Goal: Task Accomplishment & Management: Complete application form

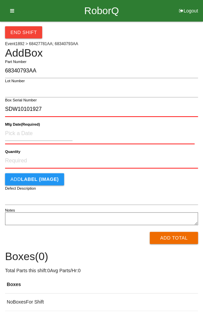
type input "SDW10101927"
click at [20, 131] on input at bounding box center [38, 133] width 67 height 14
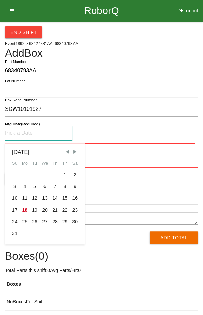
click at [77, 197] on div "16" at bounding box center [75, 198] width 10 height 12
type input "[DATE]"
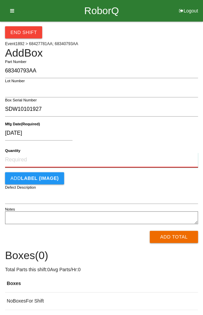
click at [117, 156] on input "Quantity" at bounding box center [101, 160] width 193 height 15
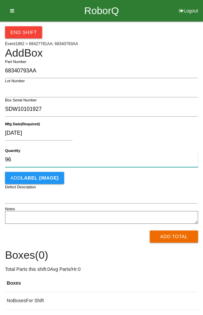
type input "96"
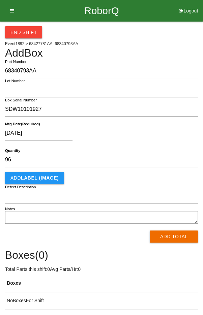
click at [158, 130] on div "[DATE]" at bounding box center [99, 134] width 189 height 17
click at [182, 234] on button "Add Total" at bounding box center [174, 237] width 48 height 12
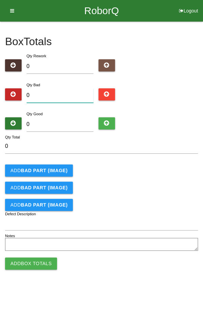
click at [62, 94] on input "0" at bounding box center [60, 95] width 67 height 14
type input "2"
click at [80, 118] on input "0" at bounding box center [60, 124] width 67 height 14
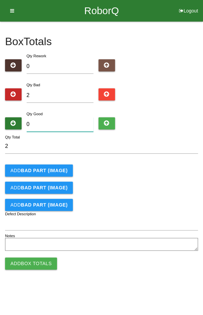
type input "9"
type input "11"
type input "94"
type input "96"
type input "94"
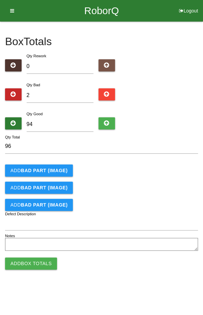
click at [34, 174] on button "Add BAD PART (IMAGE)" at bounding box center [39, 170] width 68 height 12
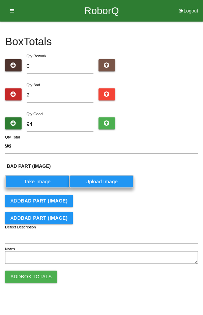
click at [42, 200] on b "BAD PART (IMAGE)" at bounding box center [44, 200] width 47 height 5
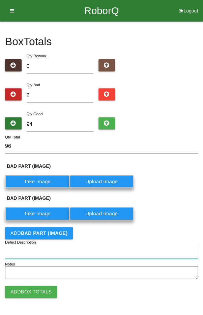
click at [33, 251] on input "Defect Description" at bounding box center [101, 251] width 193 height 14
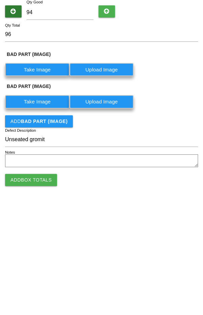
click at [37, 181] on label "Take Image" at bounding box center [37, 181] width 64 height 13
click at [0, 0] on \(IMAGE\) "Take Image" at bounding box center [0, 0] width 0 height 0
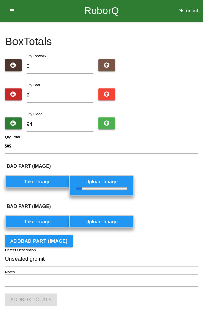
click at [37, 215] on label "Take Image" at bounding box center [37, 221] width 64 height 13
click at [0, 0] on \(IMAGE\) "Take Image" at bounding box center [0, 0] width 0 height 0
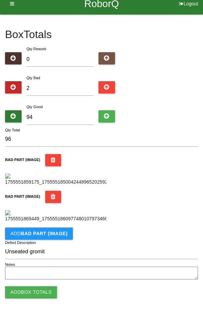
scroll to position [256, 0]
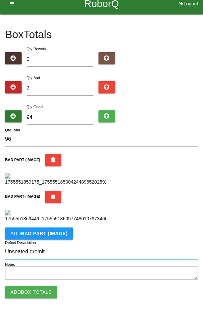
click at [56, 251] on input "Unseated gromit" at bounding box center [101, 252] width 193 height 14
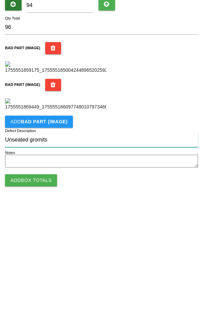
type input "Unseated gromits"
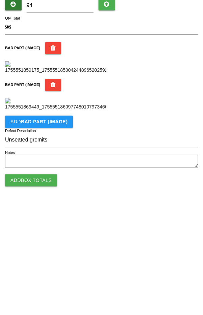
click at [162, 217] on div "BAD PART (IMAGE)" at bounding box center [101, 207] width 193 height 32
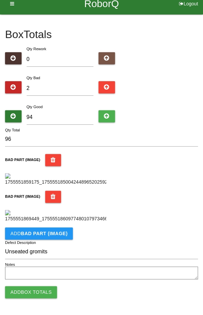
click at [31, 289] on button "Add Box Totals" at bounding box center [31, 292] width 52 height 12
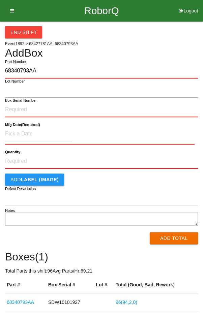
type input "68340793AA"
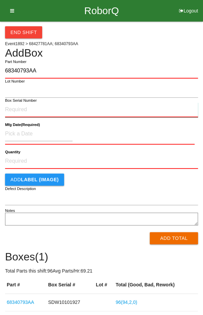
click at [53, 111] on input "Box Serial Number" at bounding box center [101, 109] width 193 height 15
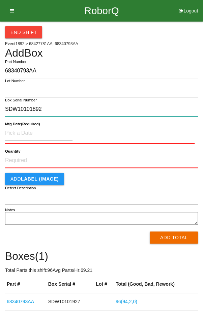
type input "SDW10101892"
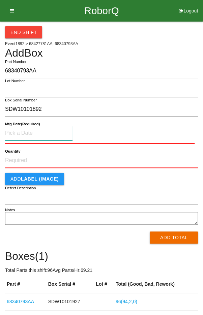
click at [50, 133] on input at bounding box center [38, 133] width 67 height 14
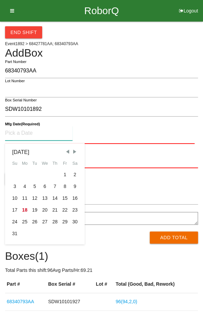
click at [24, 197] on div "11" at bounding box center [25, 198] width 10 height 12
type input "[DATE]"
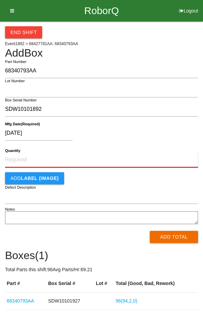
click at [77, 153] on input "Quantity" at bounding box center [101, 160] width 193 height 15
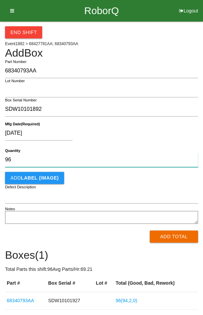
type input "96"
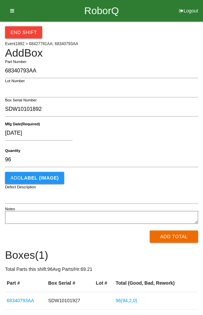
click at [157, 125] on div "[DATE] Mfg Date (Required)" at bounding box center [101, 134] width 193 height 27
click at [168, 238] on button "Add Total" at bounding box center [174, 237] width 48 height 12
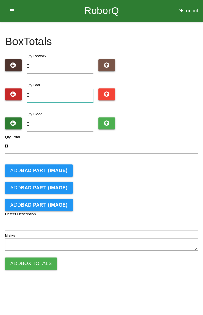
click at [56, 94] on input "0" at bounding box center [60, 95] width 67 height 14
click at [65, 125] on input "0" at bounding box center [60, 124] width 67 height 14
type input "9"
type input "96"
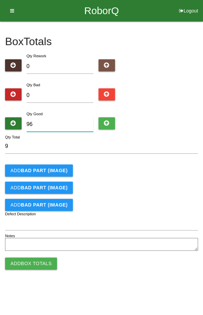
type input "96"
click at [175, 100] on div "Qty Bad 0" at bounding box center [101, 93] width 193 height 24
click at [34, 261] on button "Add Box Totals" at bounding box center [31, 264] width 52 height 12
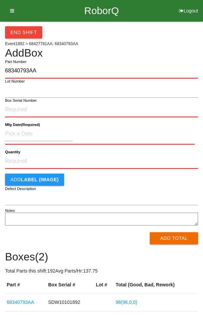
type input "68340793AA"
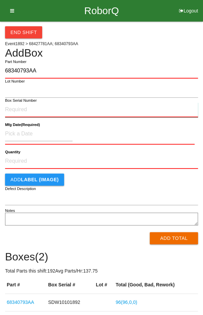
click at [61, 108] on input "Box Serial Number" at bounding box center [101, 109] width 193 height 15
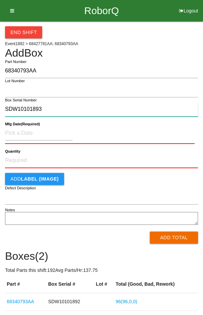
type input "SDW10101893"
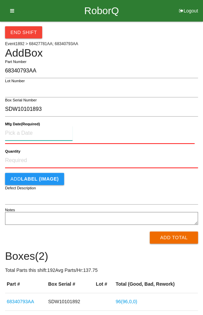
click at [39, 135] on input at bounding box center [38, 133] width 67 height 14
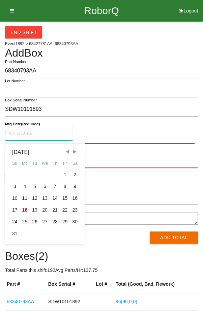
click at [25, 197] on div "11" at bounding box center [25, 198] width 10 height 12
type input "[DATE]"
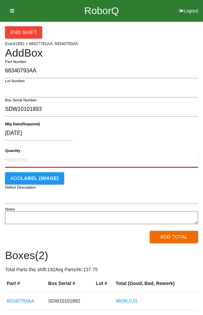
click at [102, 160] on input "Quantity" at bounding box center [101, 160] width 193 height 15
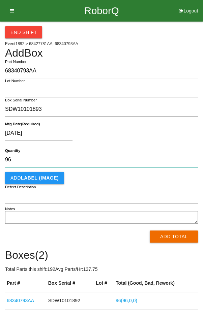
type input "96"
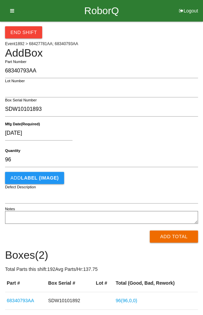
click at [155, 127] on div "[DATE]" at bounding box center [99, 134] width 189 height 17
click at [169, 237] on button "Add Total" at bounding box center [174, 237] width 48 height 12
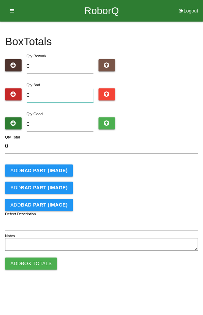
click at [63, 94] on input "0" at bounding box center [60, 95] width 67 height 14
type input "5"
click at [63, 130] on input "0" at bounding box center [60, 124] width 67 height 14
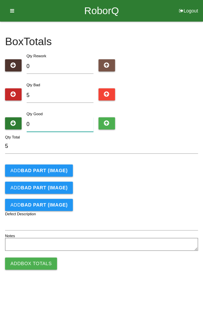
type input "9"
type input "14"
type input "91"
type input "96"
type input "91"
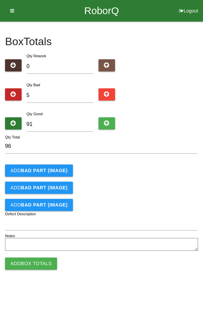
click at [180, 107] on div "Box Totals Translate Weight Weight unit: Rework Weight Bad Weight Good Weight 0…" at bounding box center [101, 137] width 193 height 231
click at [31, 173] on button "Add BAD PART (IMAGE)" at bounding box center [39, 170] width 68 height 12
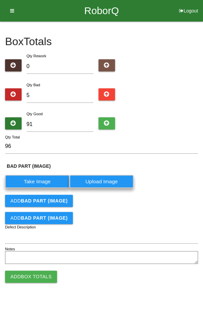
click at [32, 201] on b "BAD PART (IMAGE)" at bounding box center [44, 200] width 47 height 5
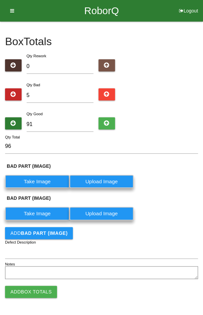
click at [33, 234] on b "BAD PART (IMAGE)" at bounding box center [44, 233] width 47 height 5
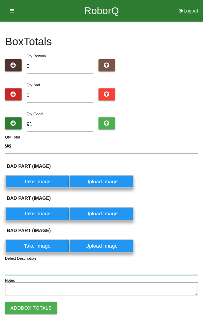
click at [30, 268] on input "Defect Description" at bounding box center [101, 268] width 193 height 14
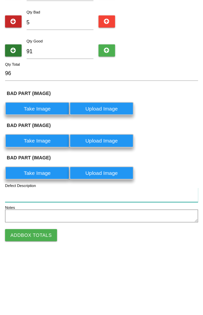
scroll to position [14, 0]
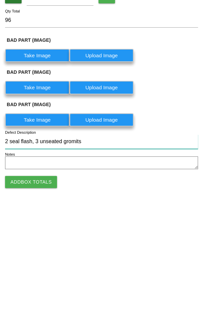
type input "2 seal flash, 3 unseated gromits"
click at [32, 170] on label "Take Image" at bounding box center [37, 167] width 64 height 13
click at [0, 0] on \(IMAGE\) "Take Image" at bounding box center [0, 0] width 0 height 0
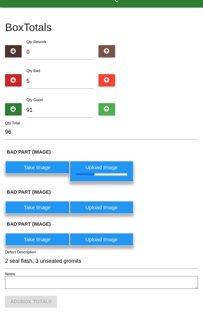
click at [33, 210] on label "Take Image" at bounding box center [37, 207] width 64 height 13
click at [0, 0] on \(IMAGE\) "Take Image" at bounding box center [0, 0] width 0 height 0
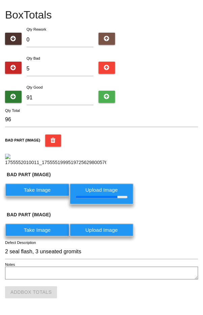
scroll to position [150, 0]
click at [37, 231] on label "Take Image" at bounding box center [37, 229] width 64 height 13
click at [0, 0] on \(IMAGE\) "Take Image" at bounding box center [0, 0] width 0 height 0
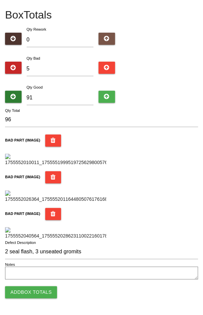
scroll to position [400, 0]
click at [29, 292] on button "Add Box Totals" at bounding box center [31, 292] width 52 height 12
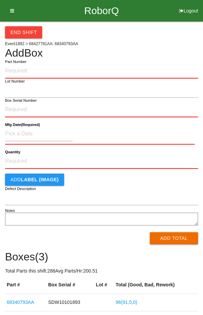
click at [166, 41] on div "End Shift Event 1892 > 68427781AA; 68340793AA Add Box Part Number Lot Number Bo…" at bounding box center [101, 184] width 193 height 325
click at [18, 29] on button "End Shift" at bounding box center [23, 32] width 37 height 12
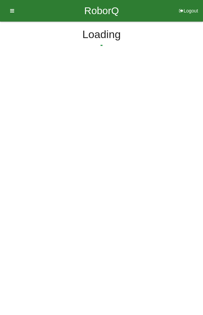
select select "5"
select select "21"
select select "2"
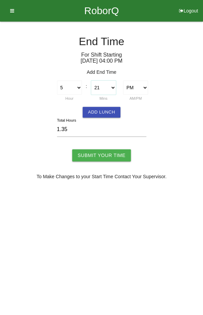
click at [106, 85] on select "00 01 02 03 04 05 06 07 08 09 10 11 12 13 14 15 16 17 18 19 20 21 22 23 24 25 2…" at bounding box center [103, 88] width 25 height 14
select select "30"
type input "1.50"
click at [101, 153] on input "Submit Your Time" at bounding box center [101, 155] width 59 height 12
type input "Processing..."
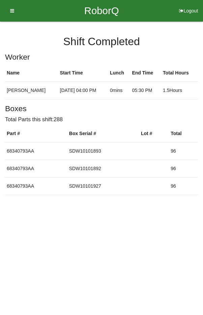
click at [12, 10] on icon at bounding box center [10, 11] width 8 height 22
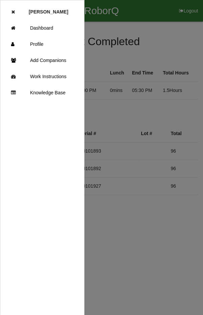
click at [47, 25] on link "Dashboard" at bounding box center [42, 28] width 84 height 16
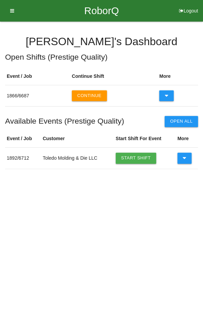
click at [92, 93] on button "Continue" at bounding box center [89, 95] width 35 height 11
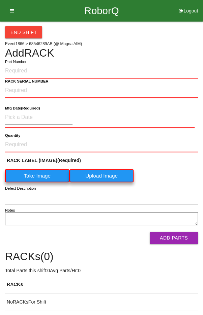
click at [177, 34] on div "End Shift" at bounding box center [101, 30] width 193 height 17
